Goal: Transaction & Acquisition: Purchase product/service

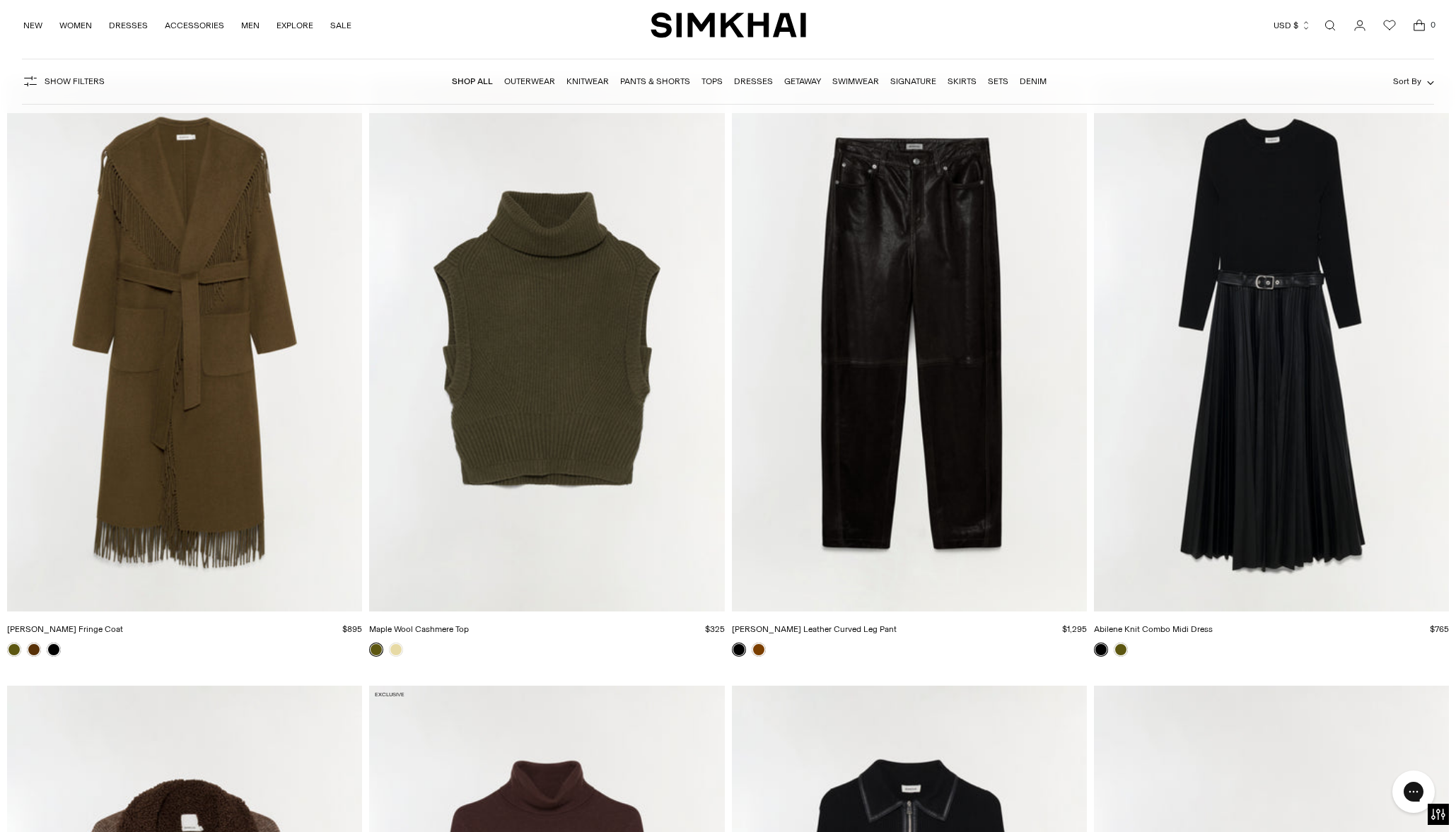
scroll to position [14682, 1]
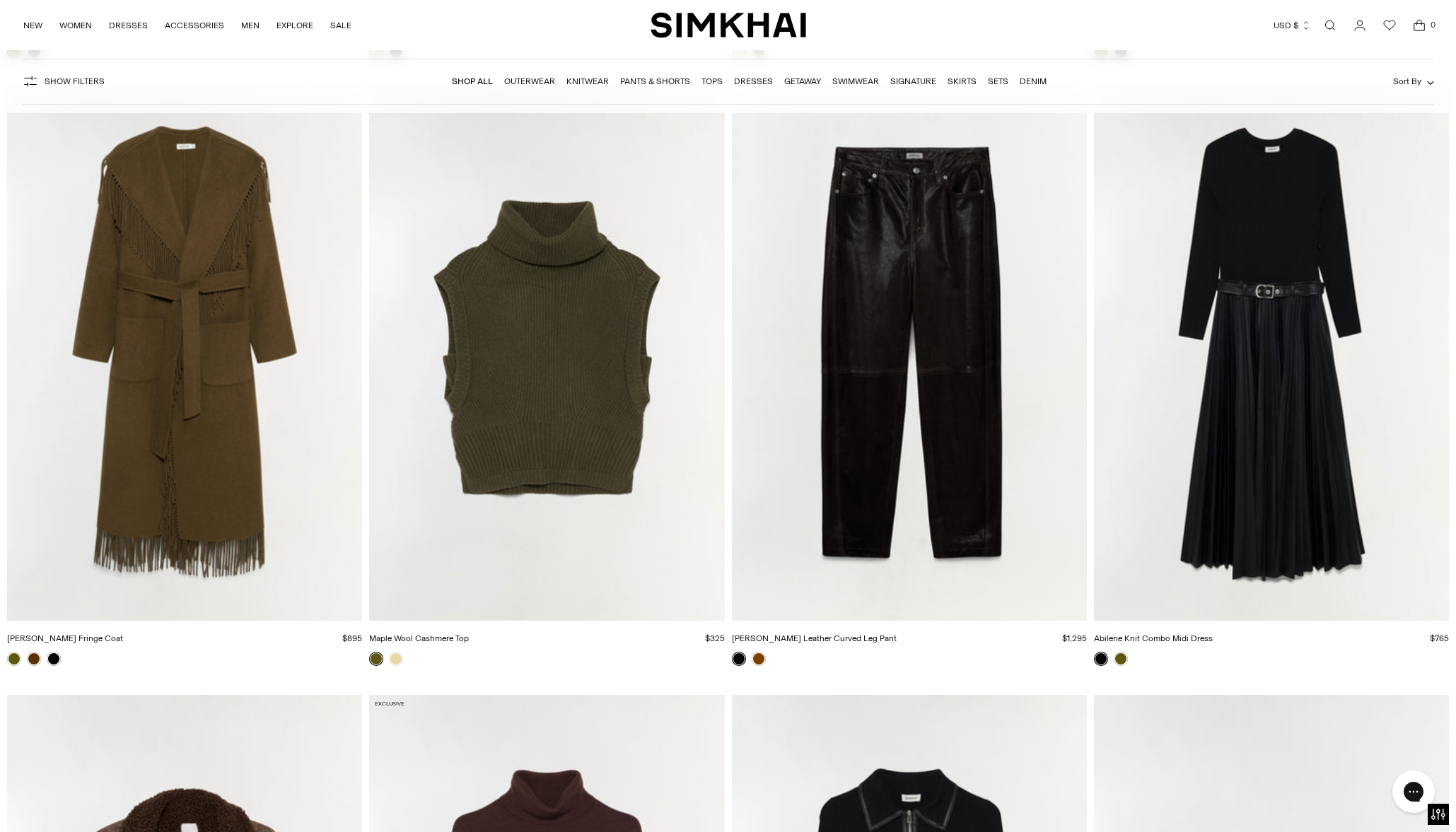
click at [0, 0] on img "Abilene Knit Combo Midi Dress" at bounding box center [0, 0] width 0 height 0
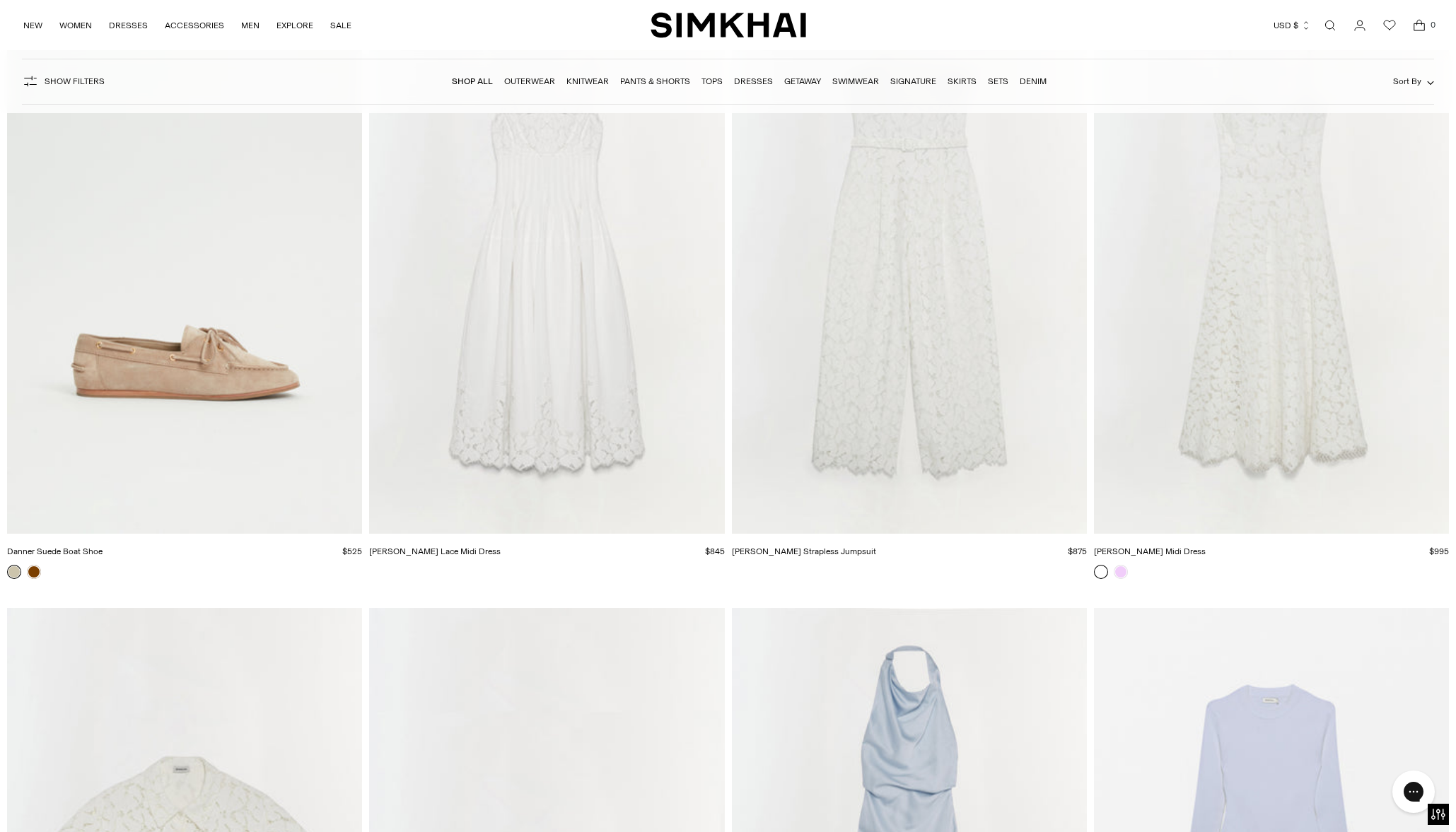
scroll to position [37784, 0]
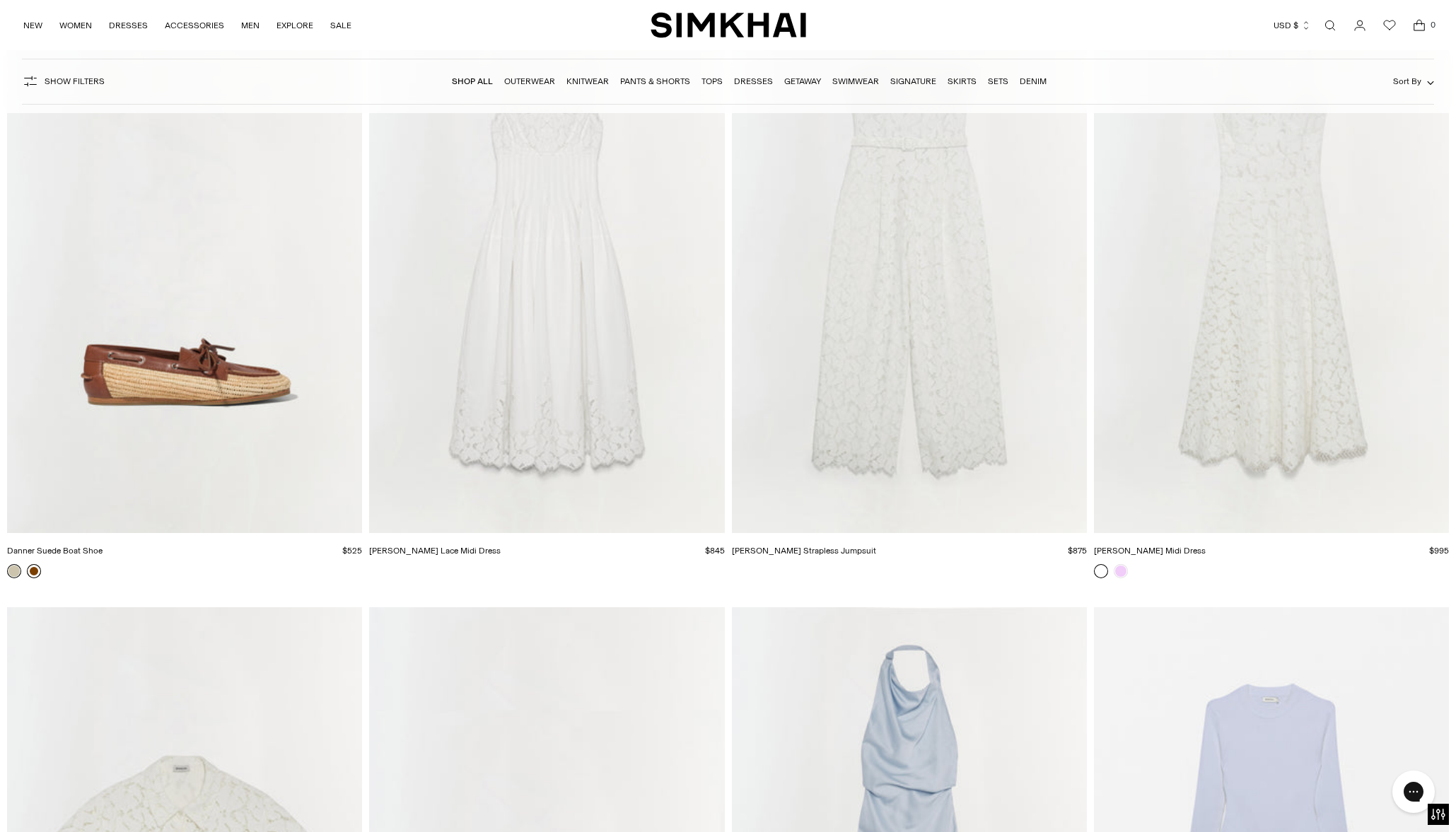
click at [32, 571] on link at bounding box center [33, 570] width 14 height 14
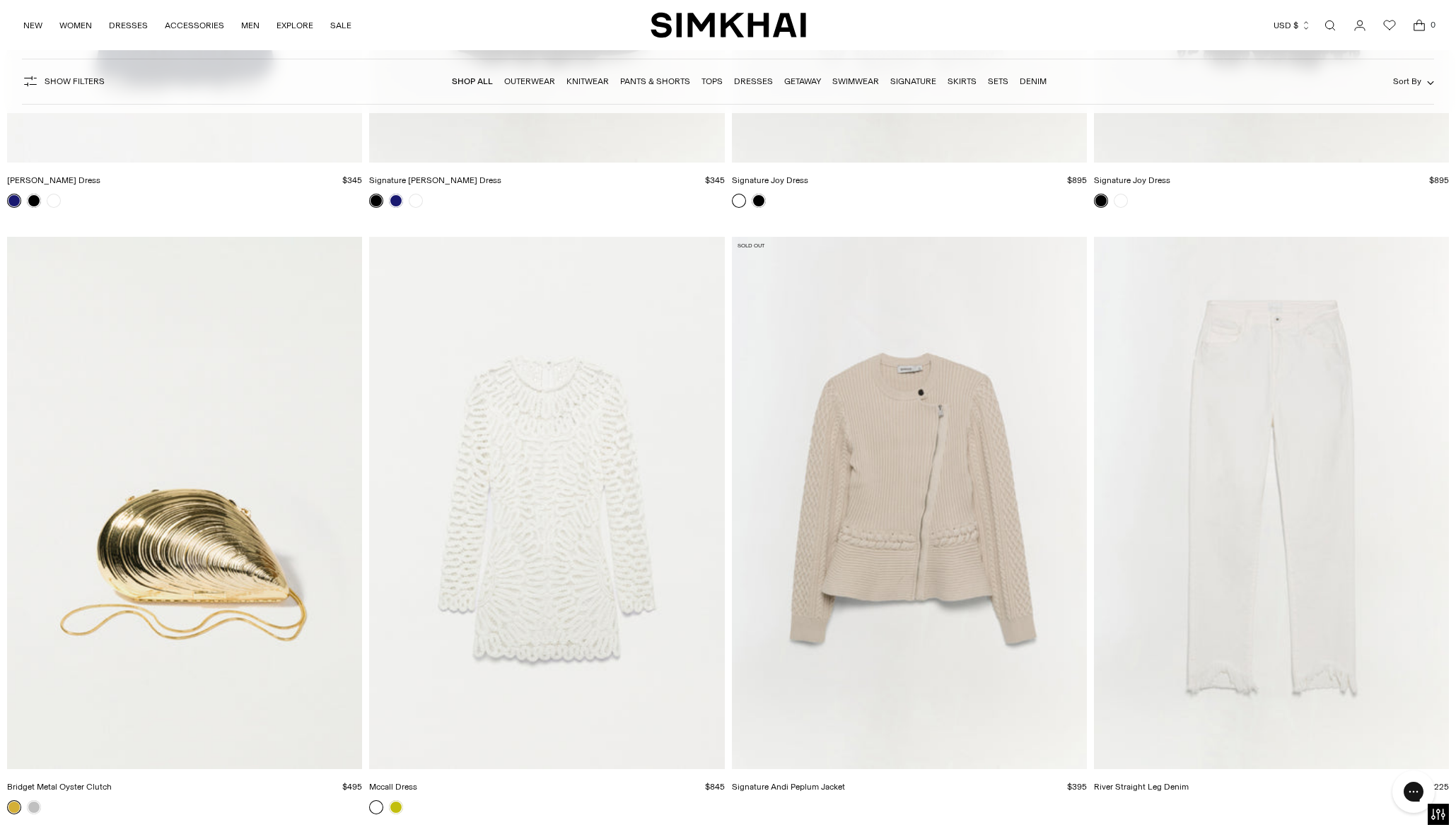
scroll to position [66632, 0]
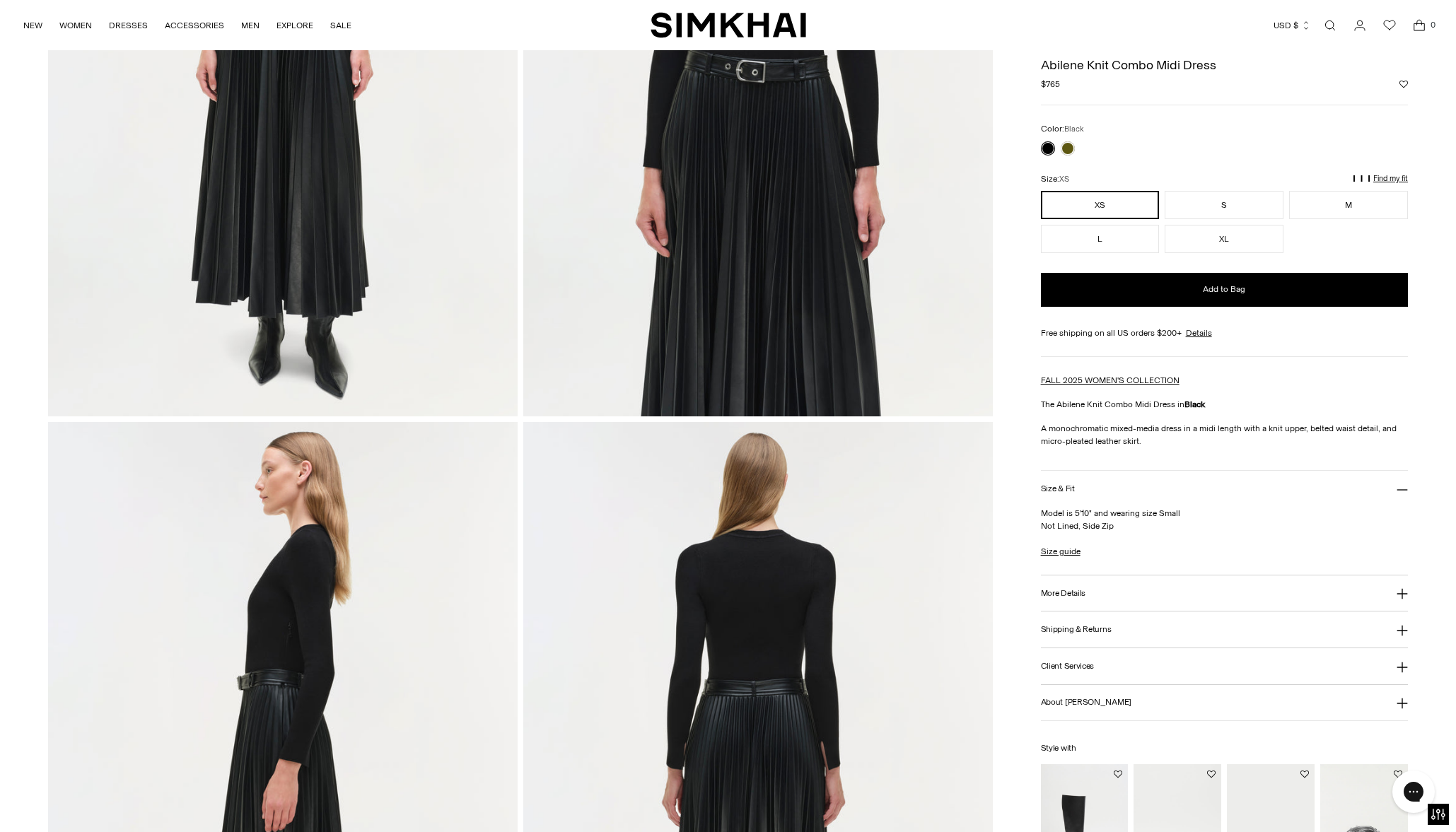
scroll to position [380, 0]
